Goal: Task Accomplishment & Management: Manage account settings

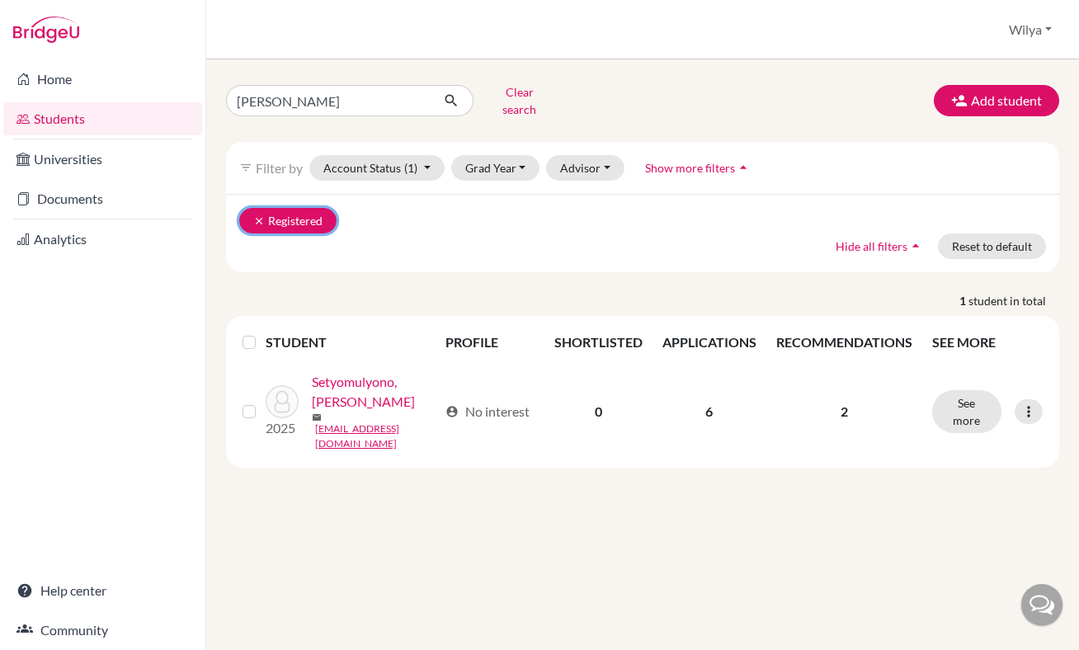
click at [262, 215] on icon "clear" at bounding box center [259, 221] width 12 height 12
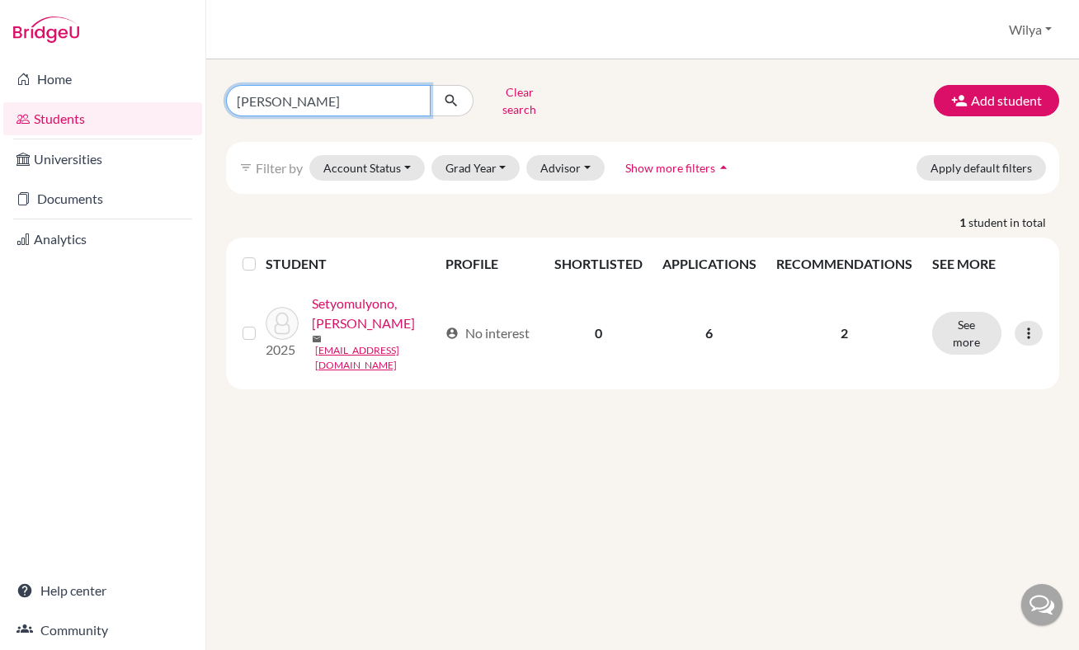
click at [339, 92] on input "[PERSON_NAME]" at bounding box center [328, 100] width 205 height 31
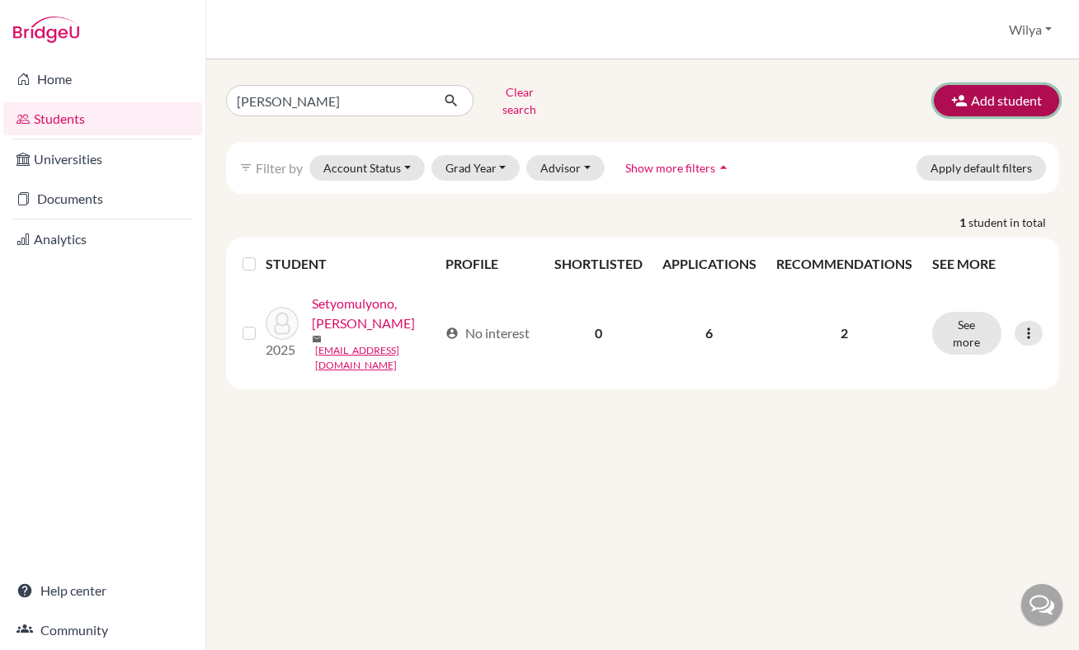
click at [960, 98] on icon "button" at bounding box center [959, 100] width 17 height 17
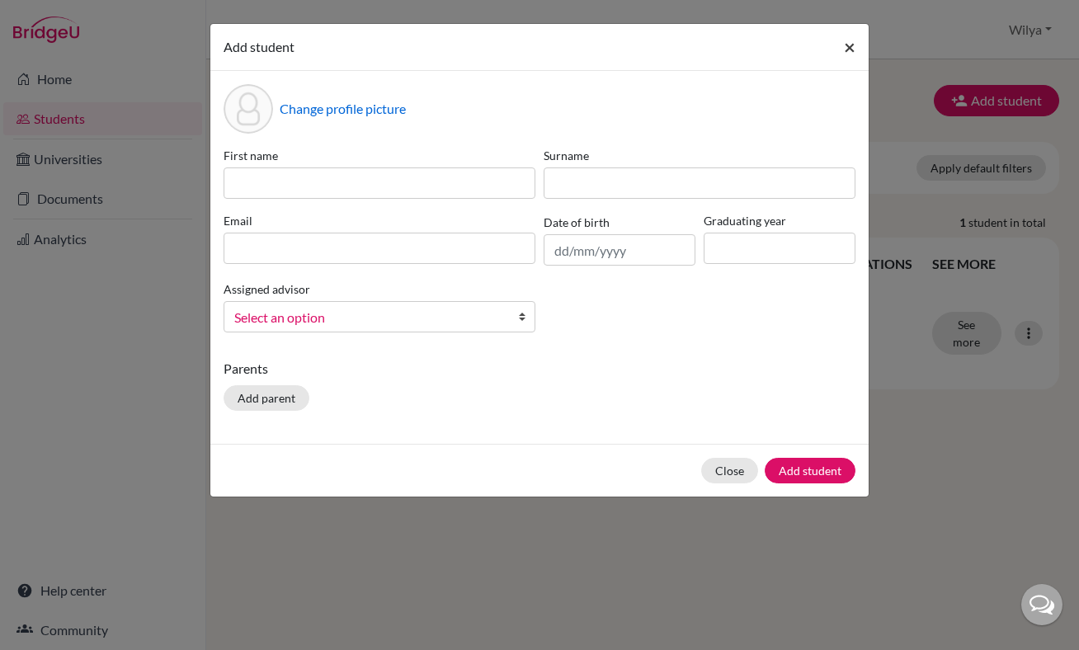
click at [850, 44] on span "×" at bounding box center [850, 47] width 12 height 24
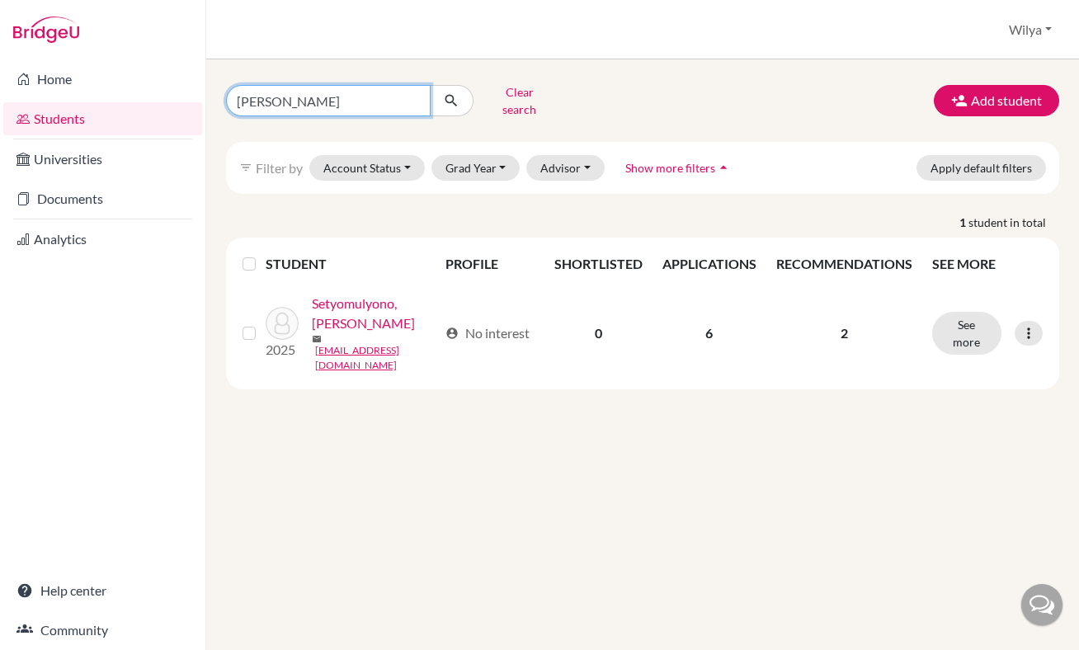
click at [354, 96] on input "[PERSON_NAME]" at bounding box center [328, 100] width 205 height 31
type input "[PERSON_NAME]"
click button "submit" at bounding box center [452, 100] width 44 height 31
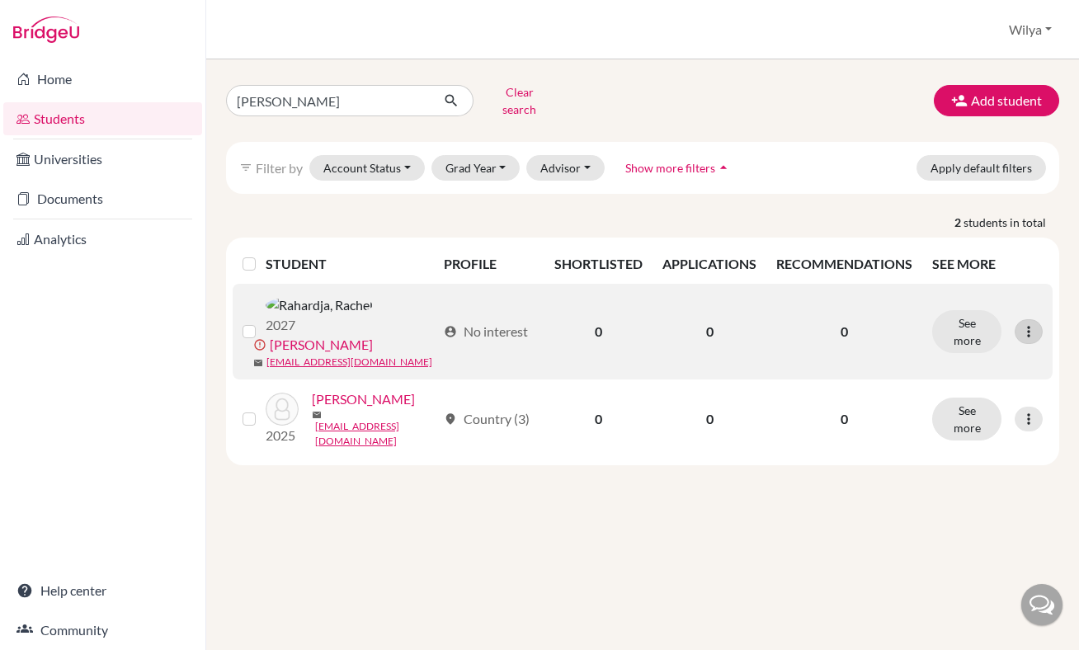
click at [1024, 326] on icon at bounding box center [1029, 331] width 17 height 17
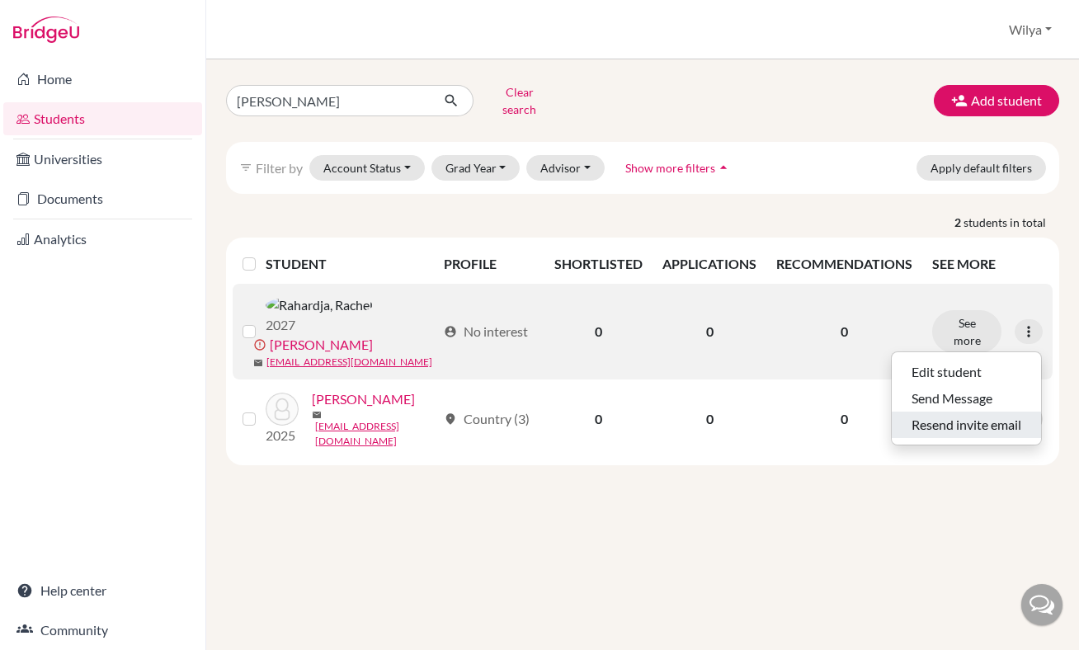
click at [943, 418] on button "Resend invite email" at bounding box center [966, 425] width 149 height 26
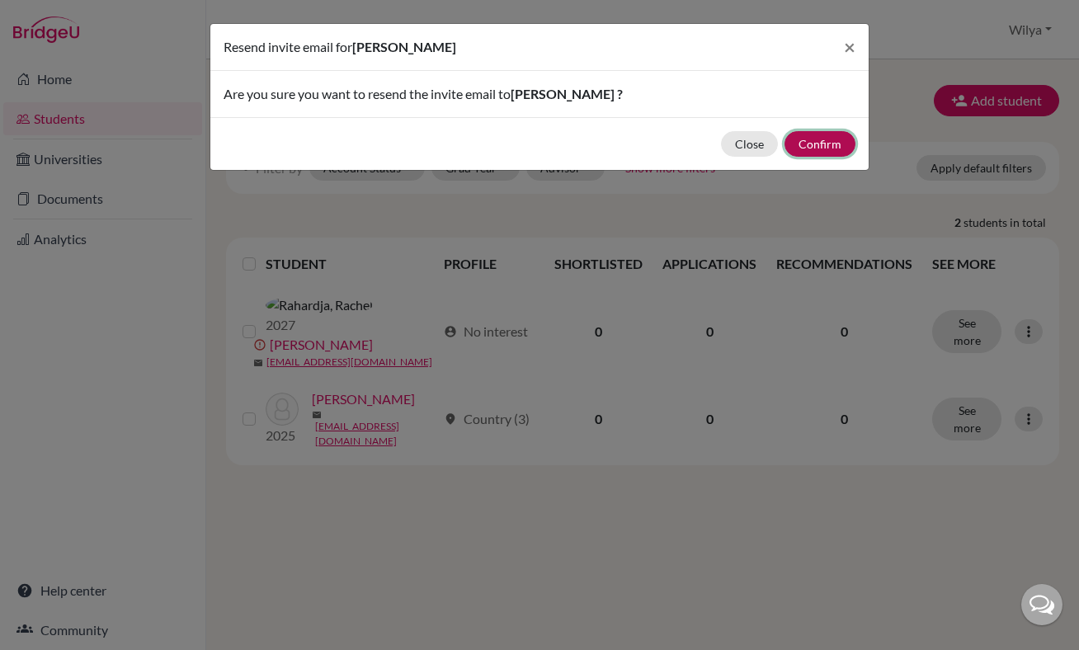
click at [828, 138] on button "Confirm" at bounding box center [820, 144] width 71 height 26
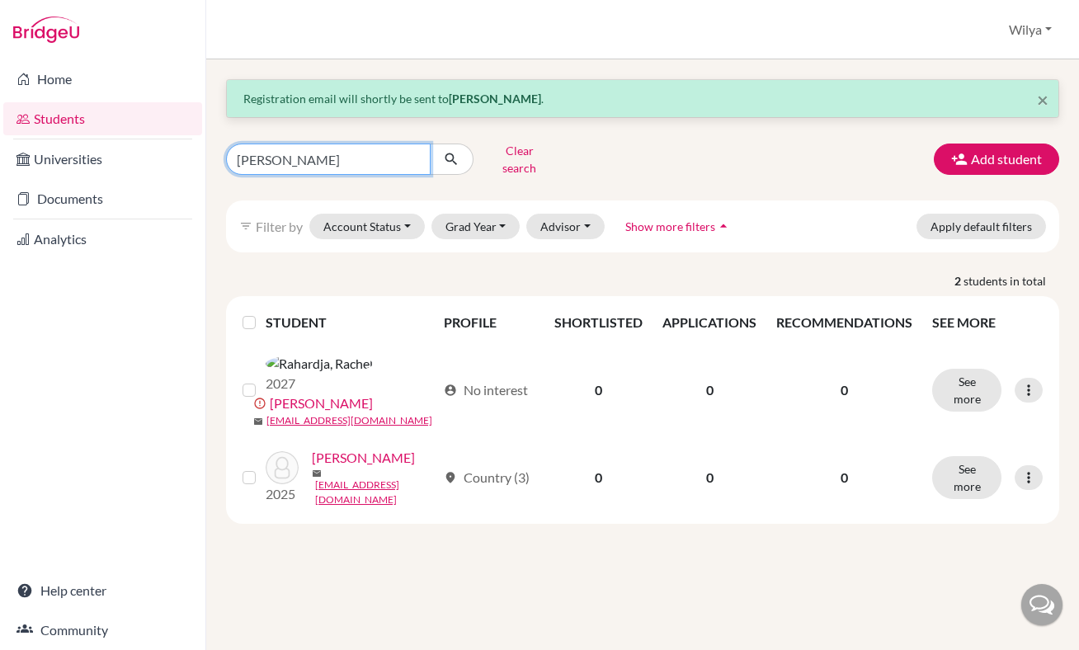
click at [341, 154] on input "[PERSON_NAME]" at bounding box center [328, 159] width 205 height 31
type input "l"
type input "clarent"
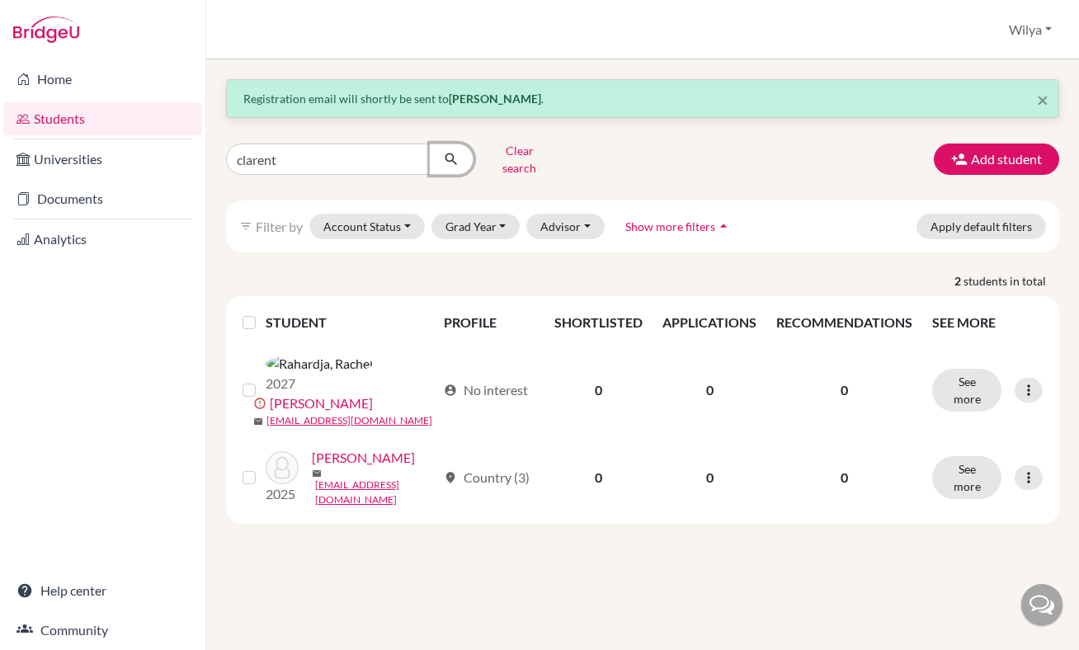
click at [455, 153] on icon "submit" at bounding box center [451, 159] width 17 height 17
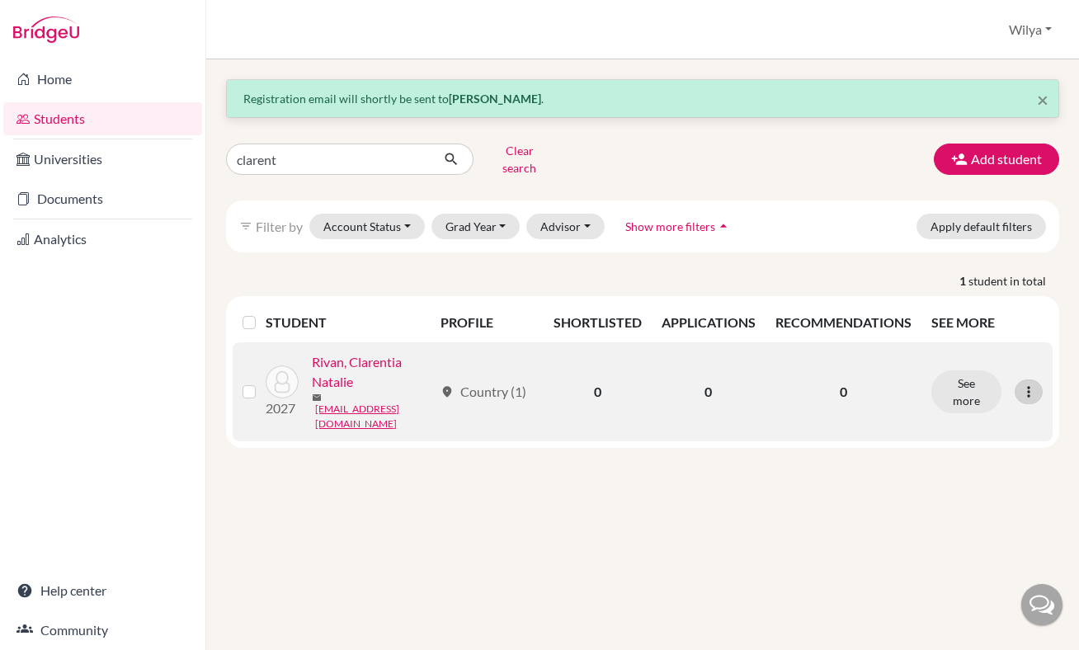
click at [1029, 384] on icon at bounding box center [1029, 392] width 17 height 17
click at [312, 392] on link "Rivan, Clarentia Natalie" at bounding box center [372, 372] width 121 height 40
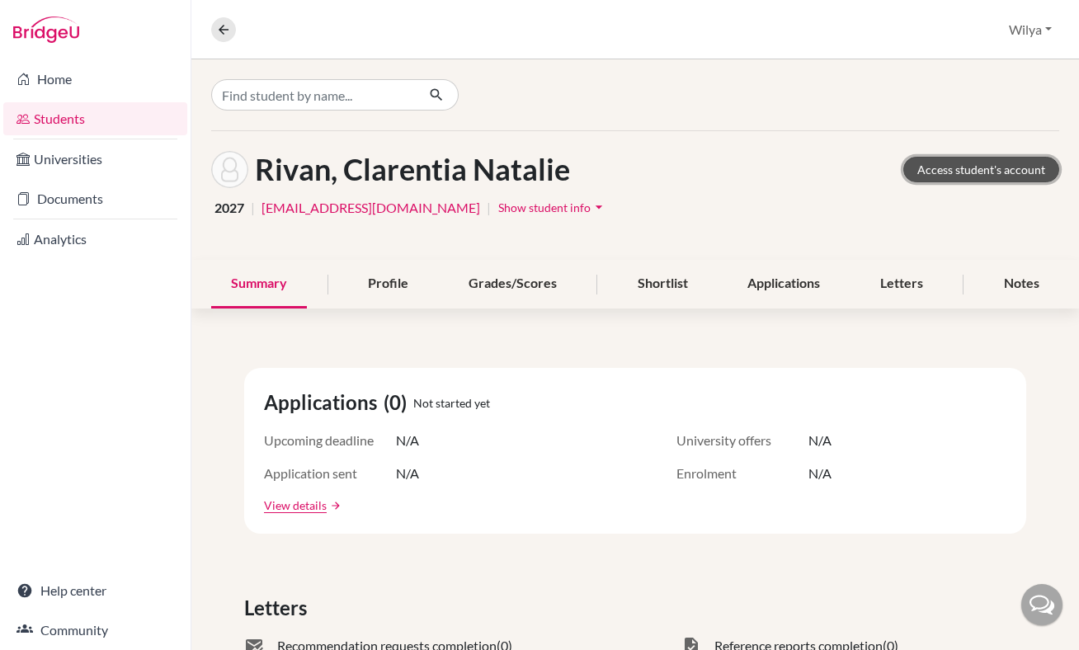
click at [937, 173] on link "Access student's account" at bounding box center [982, 170] width 156 height 26
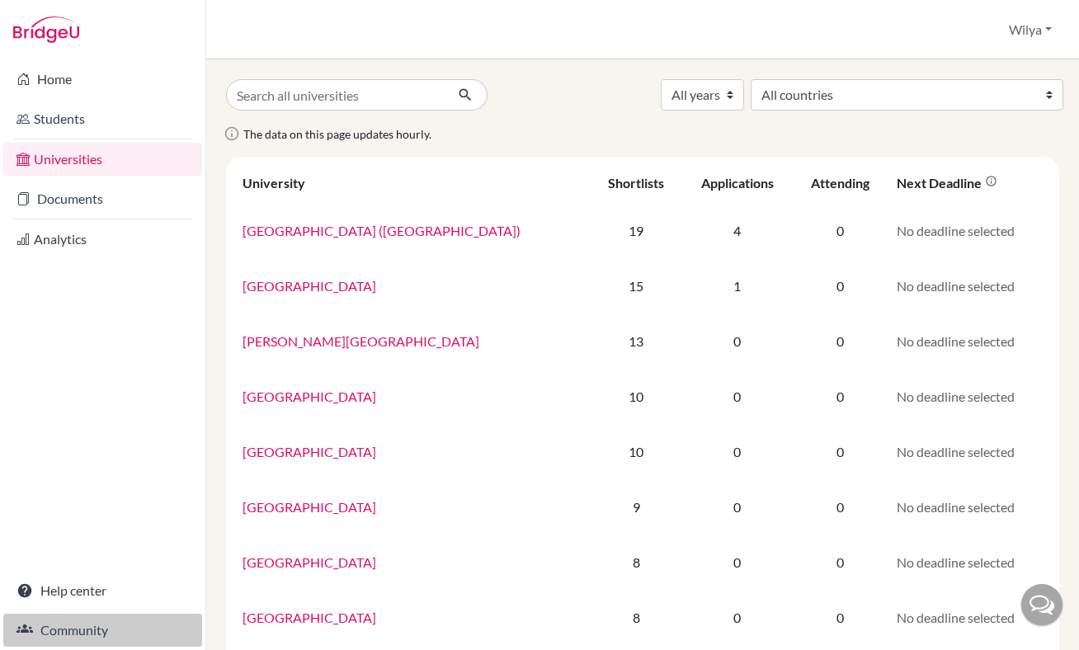
click at [82, 631] on link "Community" at bounding box center [102, 630] width 199 height 33
